Goal: Task Accomplishment & Management: Use online tool/utility

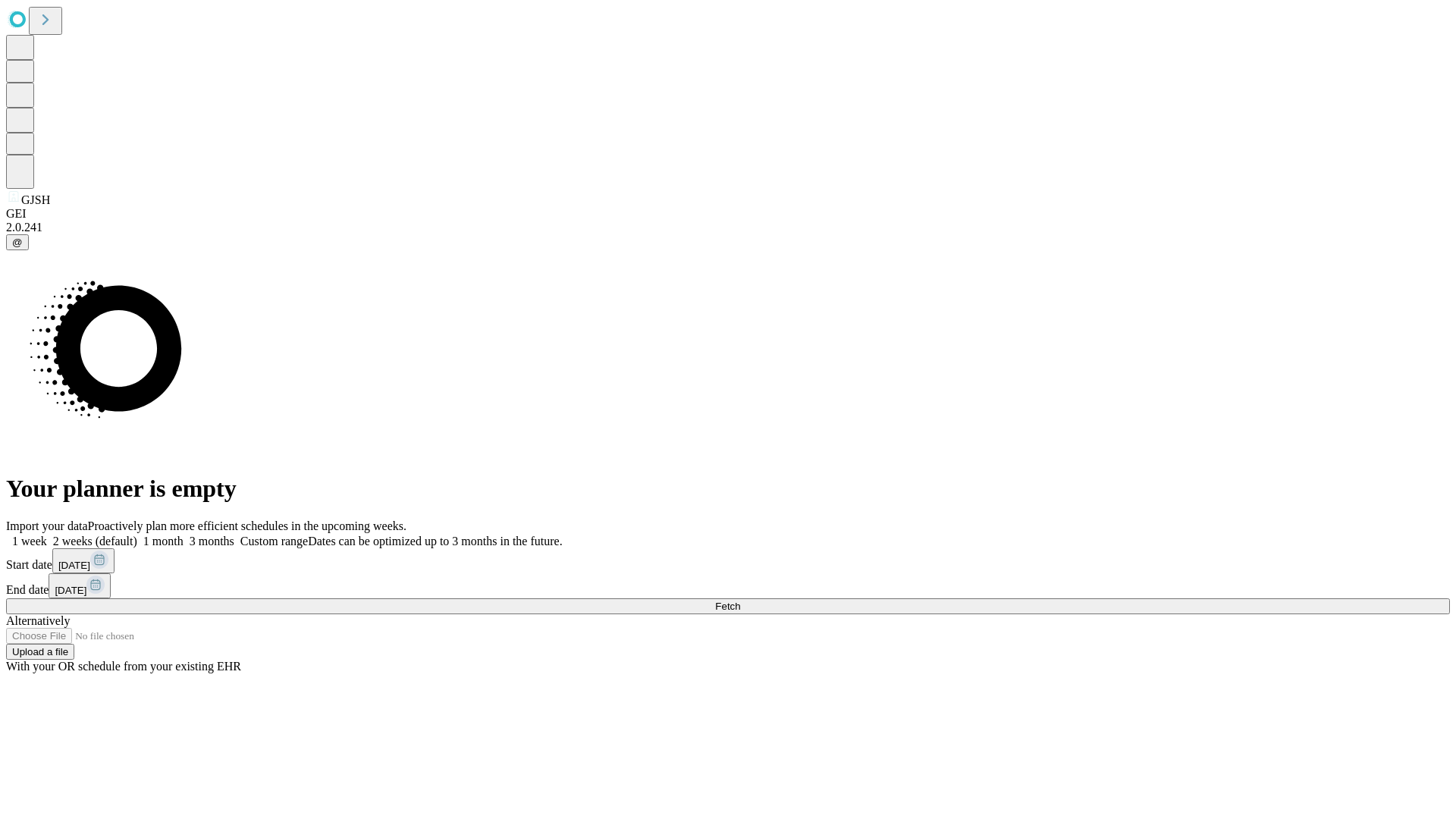
click at [741, 600] on span "Fetch" at bounding box center [728, 606] width 25 height 12
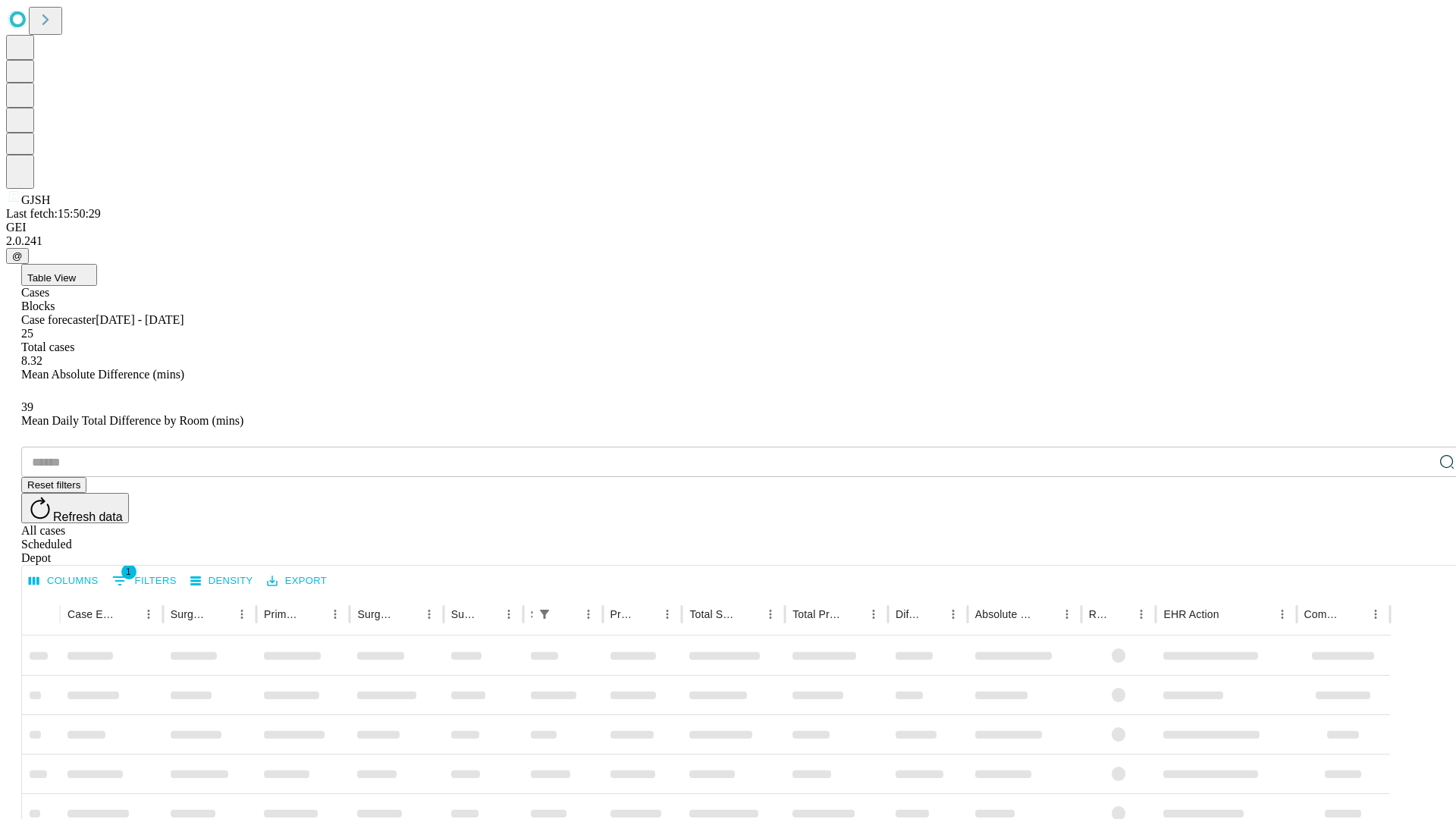
click at [1417, 551] on div "Depot" at bounding box center [742, 558] width 1444 height 14
